Goal: Find specific page/section: Find specific page/section

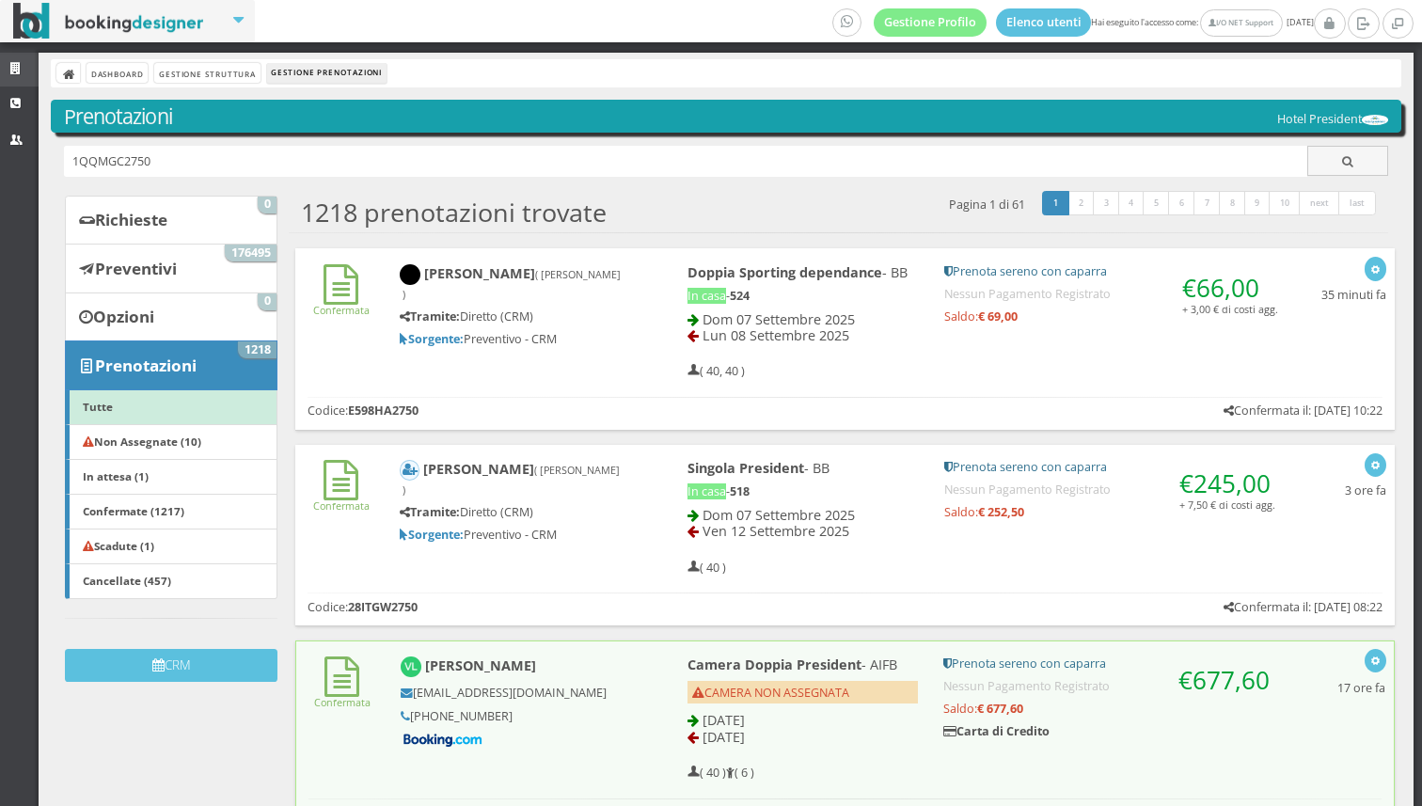
click at [18, 61] on link "Strutture" at bounding box center [19, 70] width 39 height 34
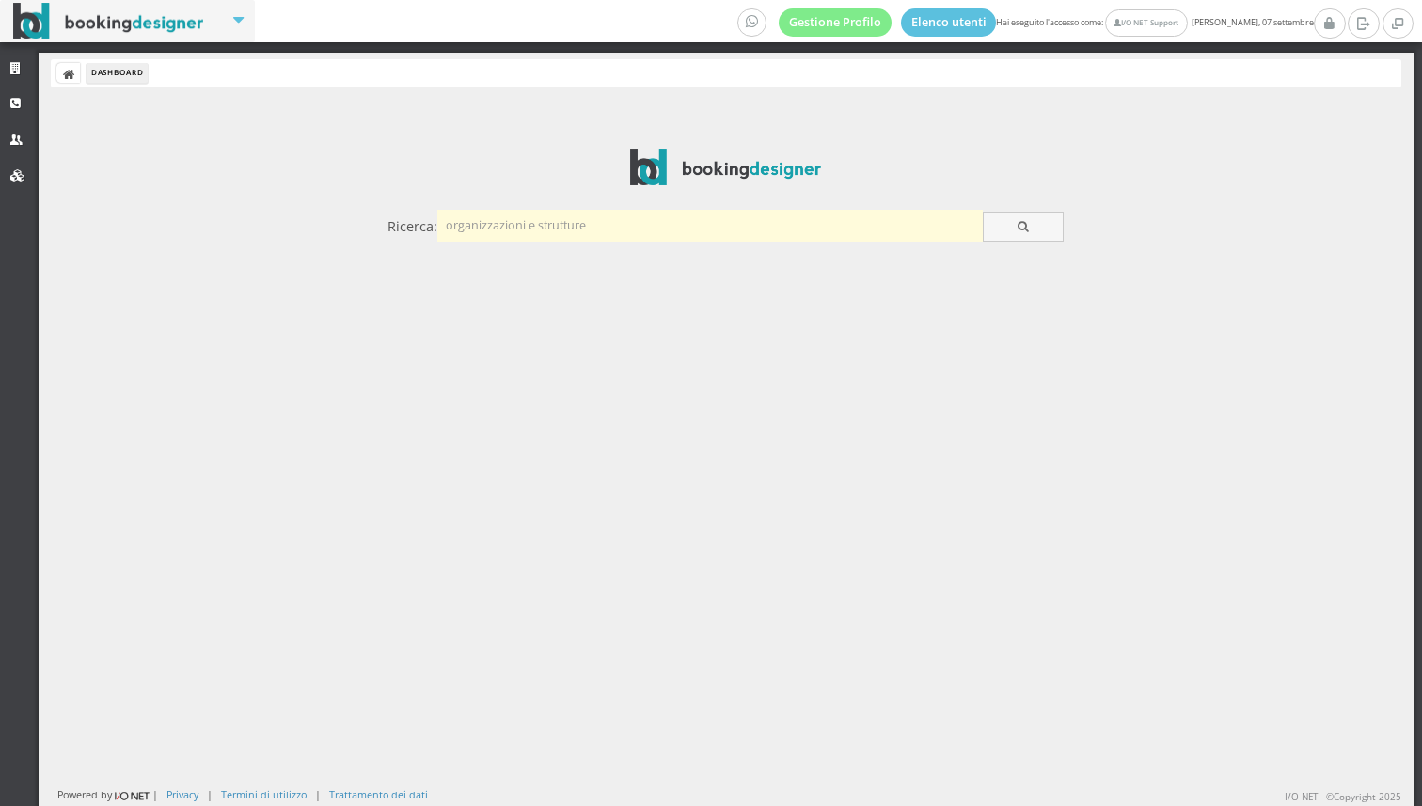
click at [519, 231] on input "text" at bounding box center [709, 225] width 545 height 31
type input "velia"
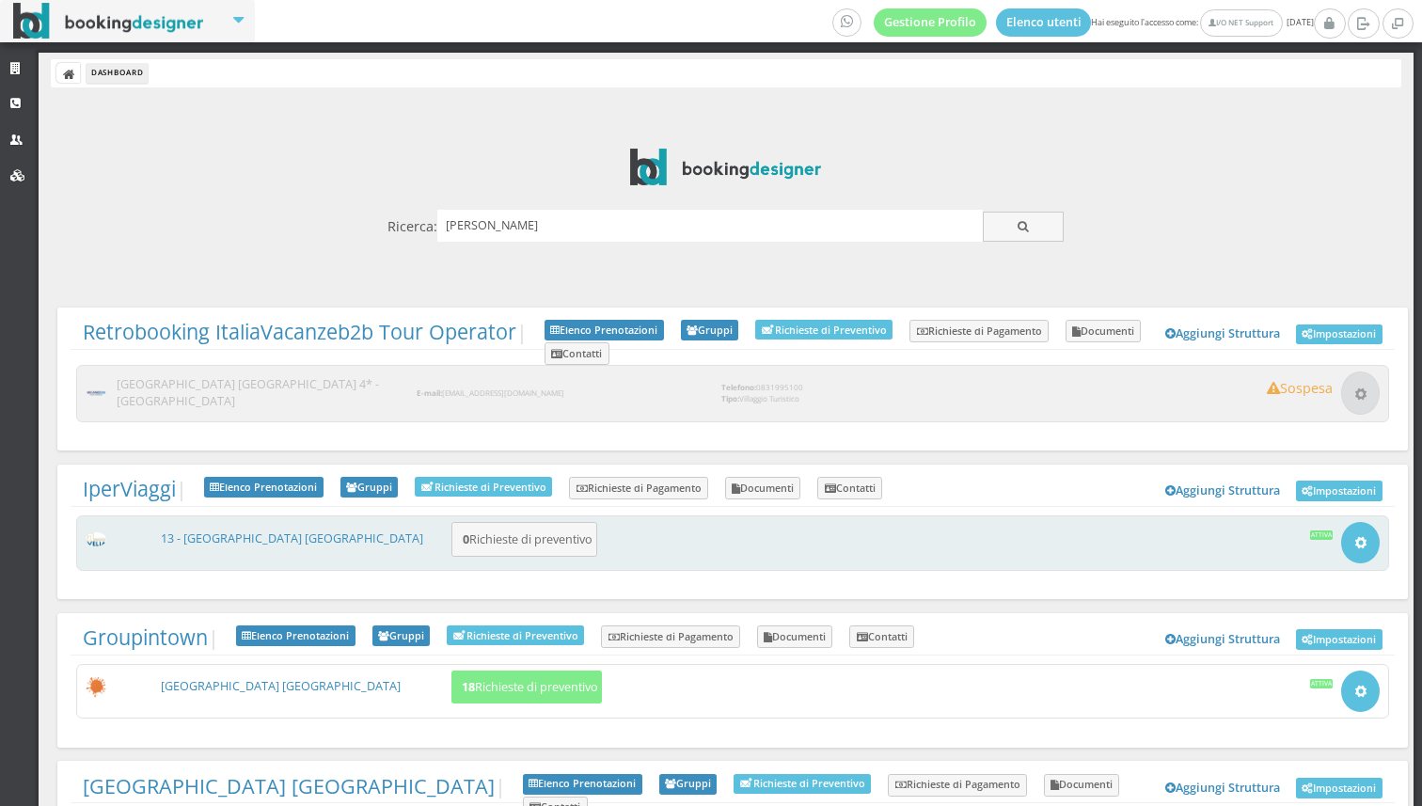
scroll to position [116, 0]
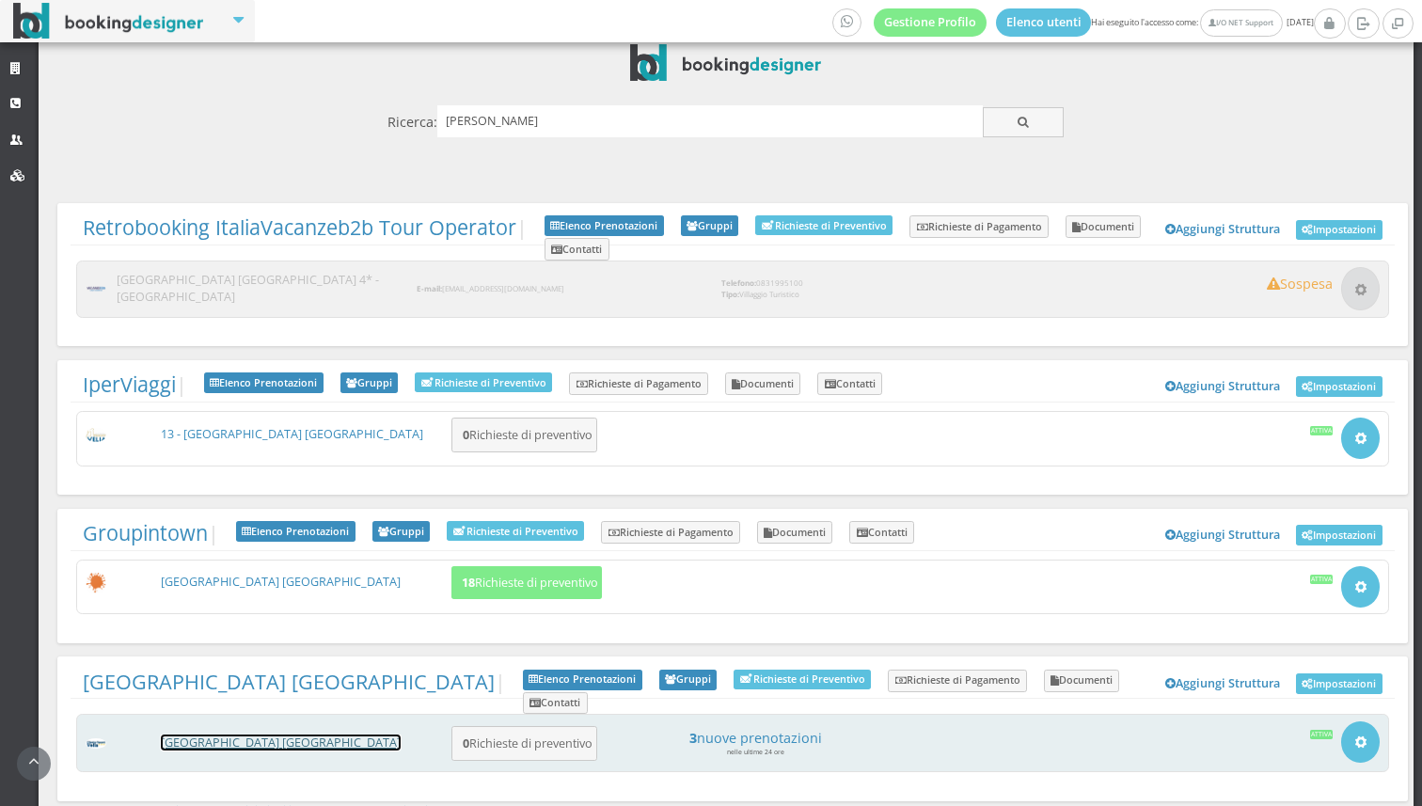
click at [215, 734] on link "[GEOGRAPHIC_DATA] [GEOGRAPHIC_DATA]" at bounding box center [281, 742] width 240 height 16
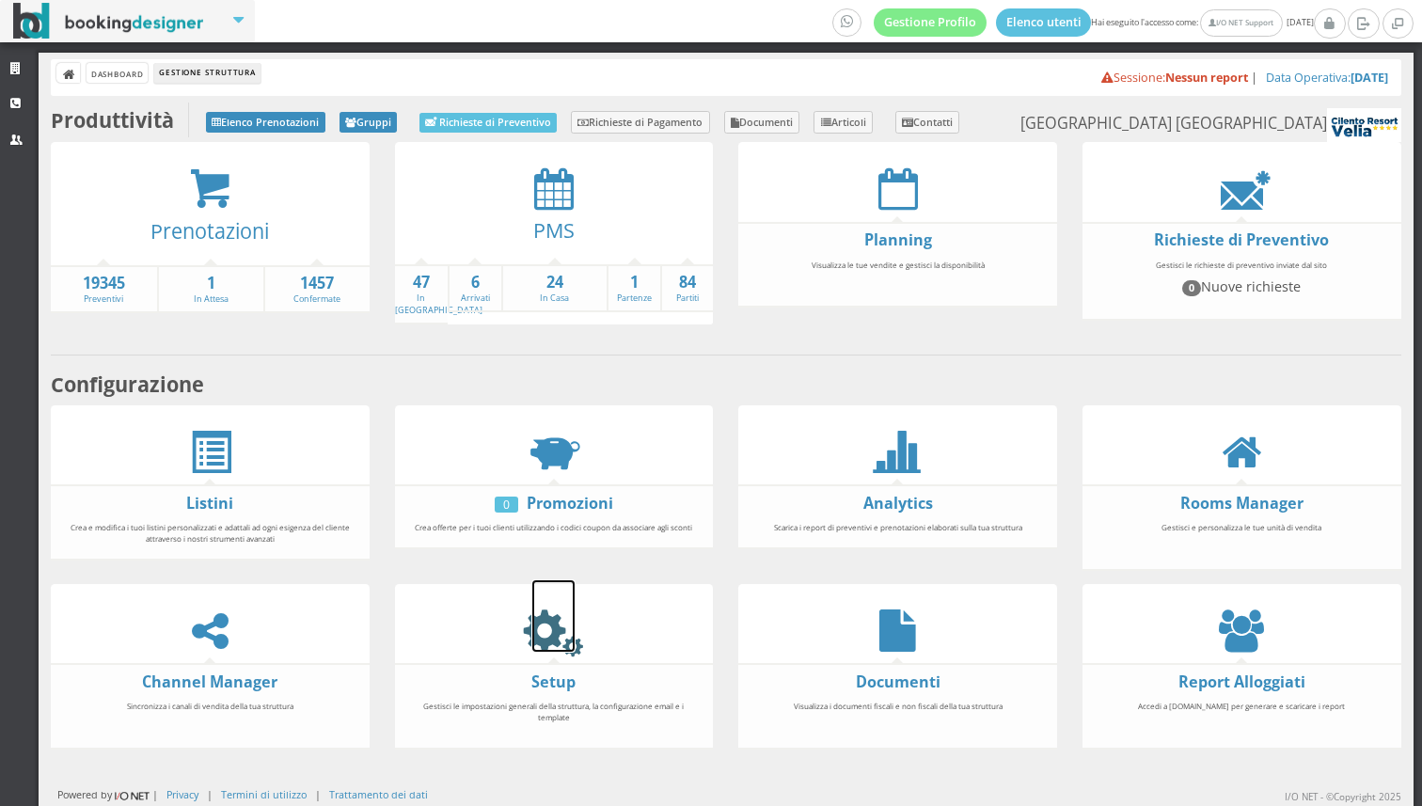
click at [557, 634] on icon at bounding box center [553, 630] width 42 height 42
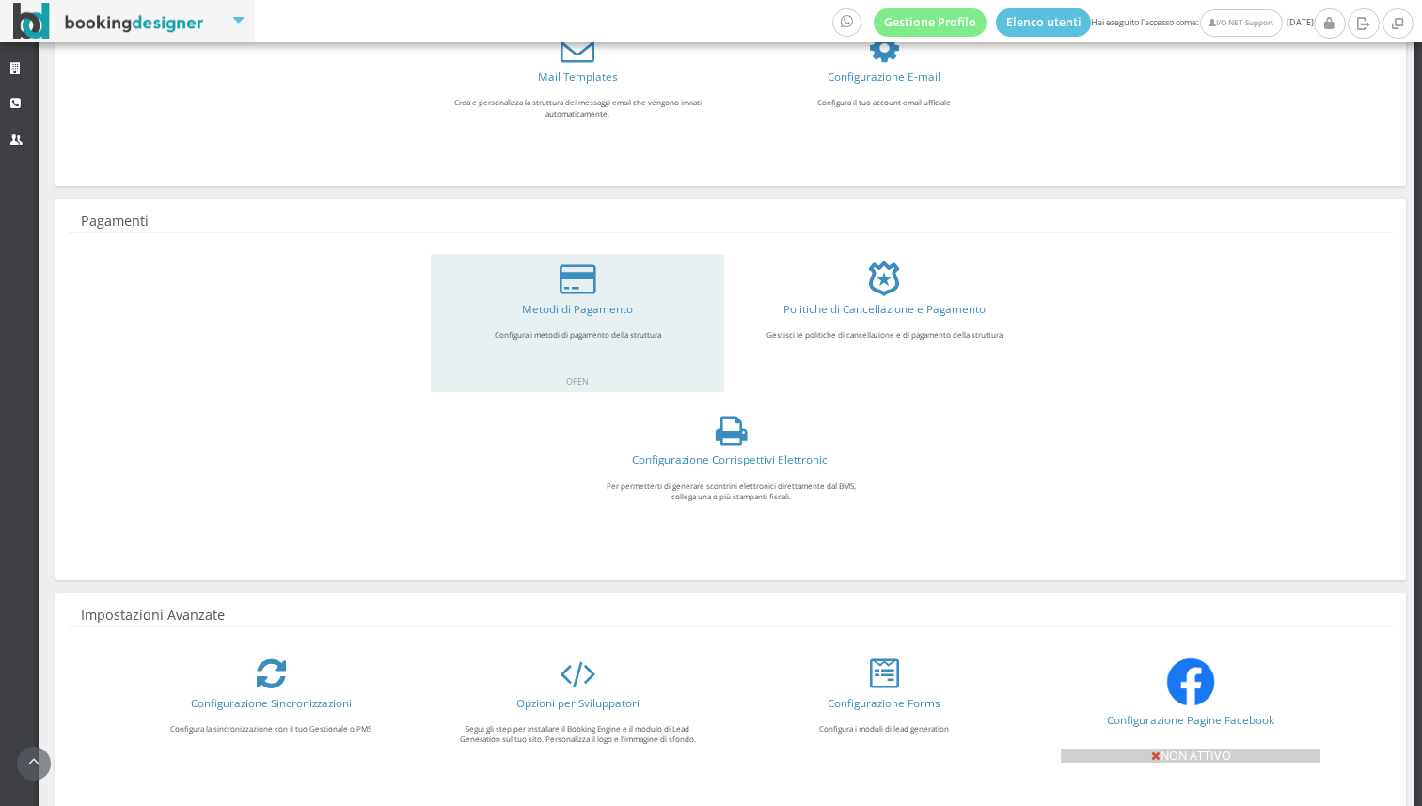
scroll to position [373, 0]
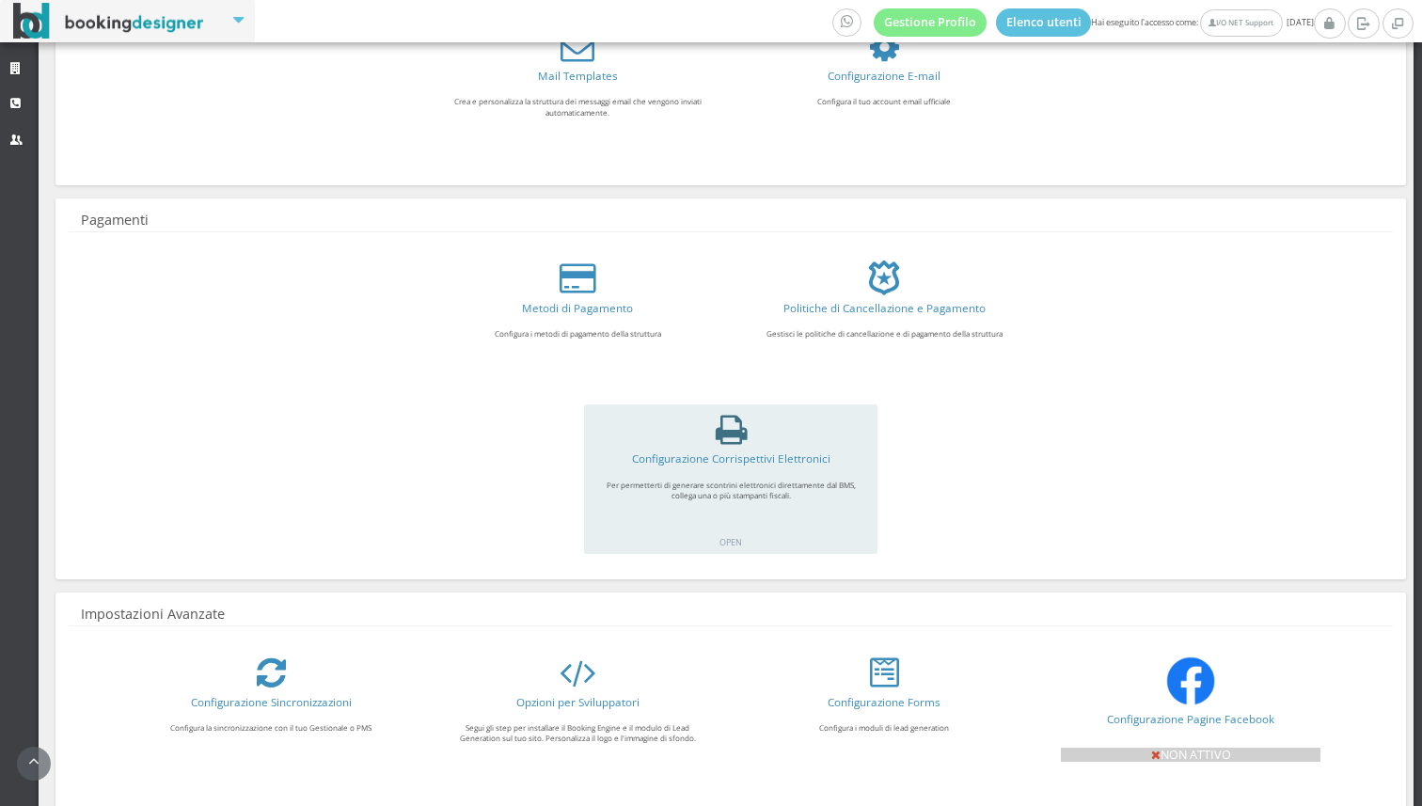
click at [729, 432] on icon at bounding box center [731, 430] width 31 height 34
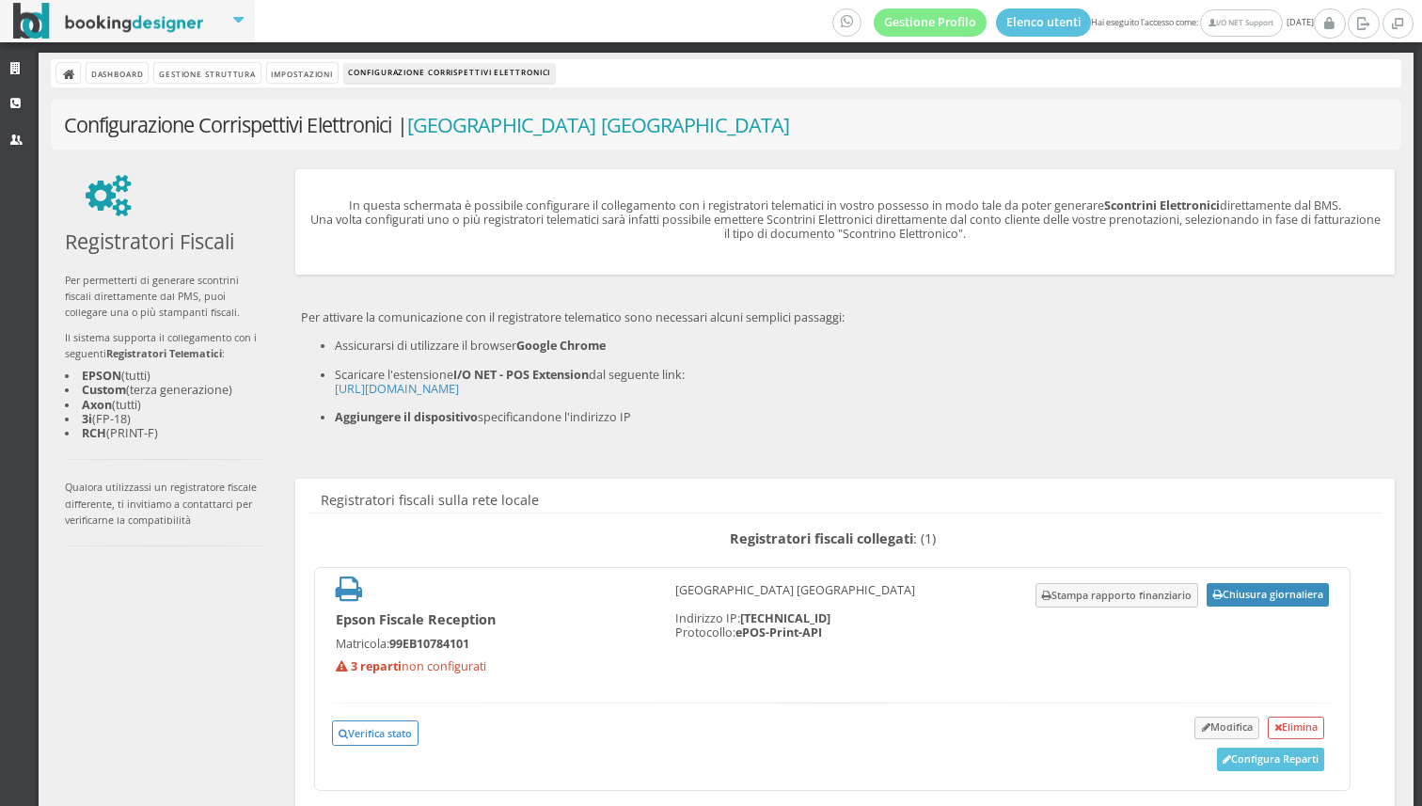
scroll to position [151, 0]
